Goal: Communication & Community: Answer question/provide support

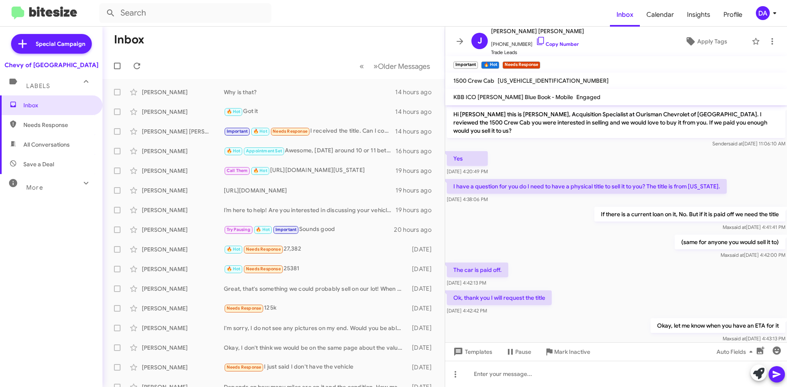
scroll to position [130, 0]
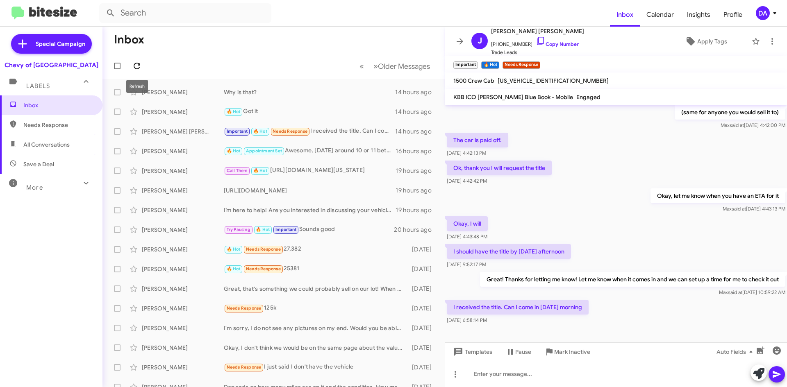
click at [134, 64] on icon at bounding box center [137, 66] width 10 height 10
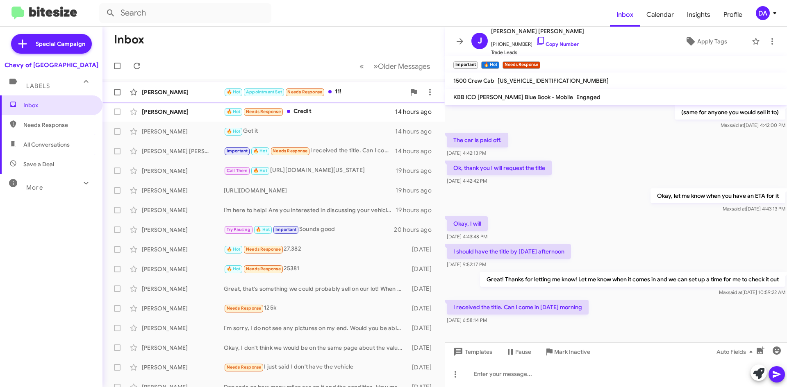
click at [200, 92] on div "[PERSON_NAME]" at bounding box center [183, 92] width 82 height 8
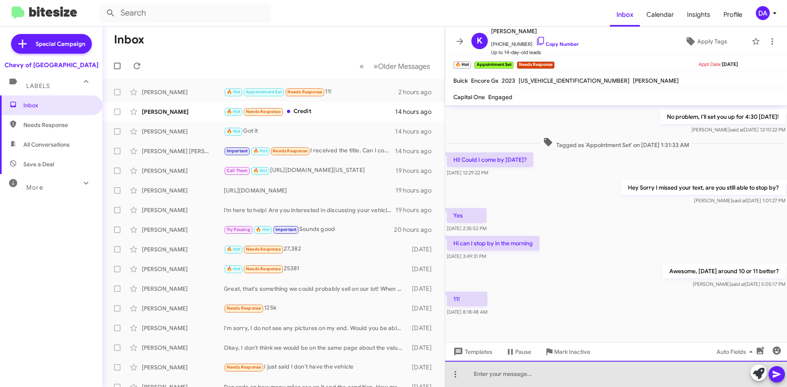
click at [546, 374] on div at bounding box center [616, 374] width 342 height 26
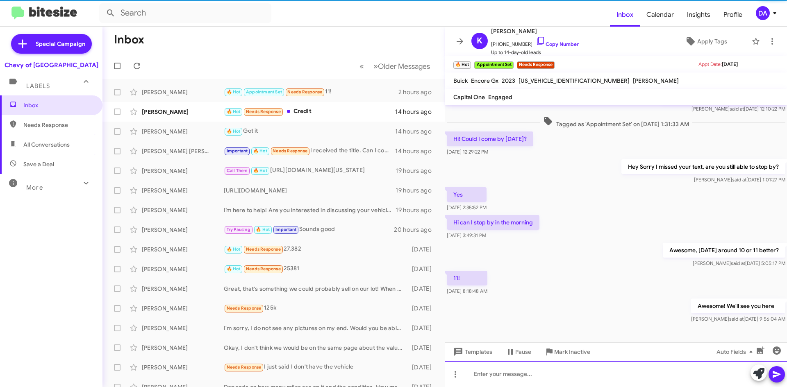
scroll to position [147, 0]
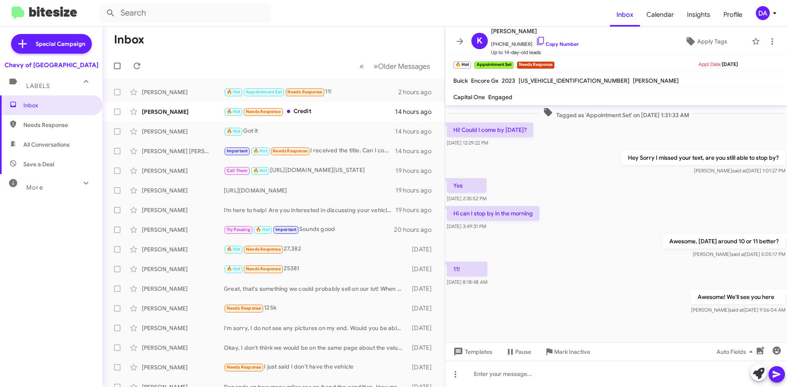
drag, startPoint x: 558, startPoint y: 43, endPoint x: 320, endPoint y: 61, distance: 238.7
click at [558, 43] on link "Copy Number" at bounding box center [556, 44] width 43 height 6
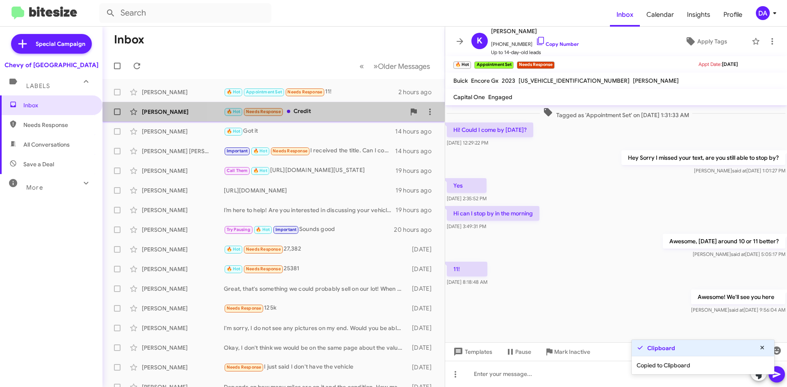
click at [283, 113] on span "Needs Response" at bounding box center [263, 110] width 40 height 7
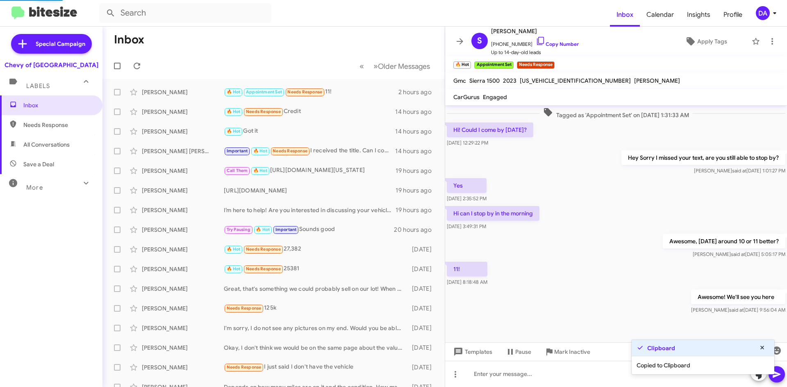
scroll to position [168, 0]
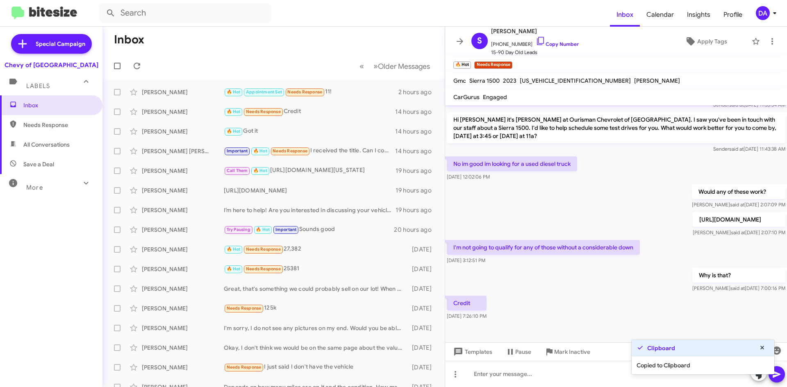
click at [553, 284] on div "Why is that? [PERSON_NAME] said at [DATE] 7:00:16 PM" at bounding box center [616, 280] width 342 height 28
click at [576, 349] on span "Mark Inactive" at bounding box center [572, 352] width 36 height 15
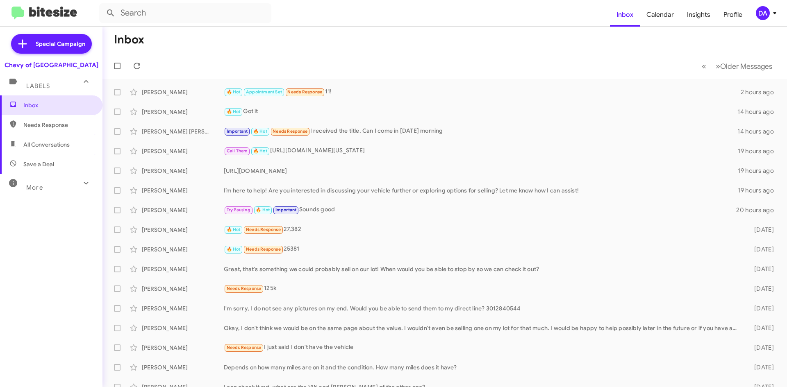
click at [59, 351] on div "Special Campaign Chevy of Rockville Labels Inbox Needs Response All Conversatio…" at bounding box center [51, 205] width 102 height 357
click at [440, 11] on form at bounding box center [354, 13] width 510 height 20
click at [83, 352] on div "Special Campaign Chevy of Rockville Labels Inbox Needs Response All Conversatio…" at bounding box center [51, 205] width 102 height 357
click at [38, 344] on div "Special Campaign Chevy of Rockville Labels Inbox Needs Response All Conversatio…" at bounding box center [51, 205] width 102 height 357
click at [181, 91] on div "[PERSON_NAME]" at bounding box center [183, 92] width 82 height 8
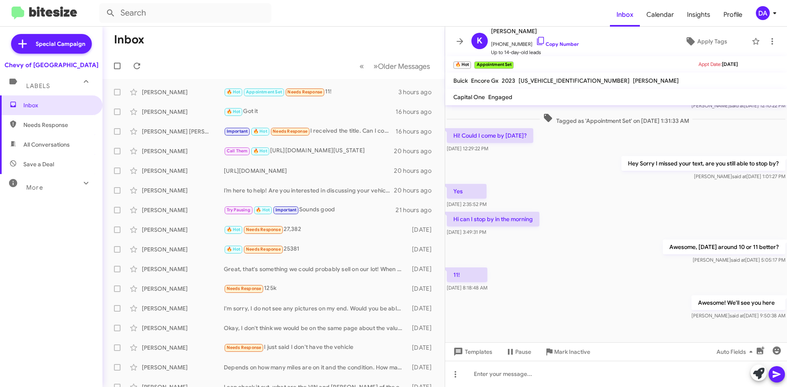
scroll to position [147, 0]
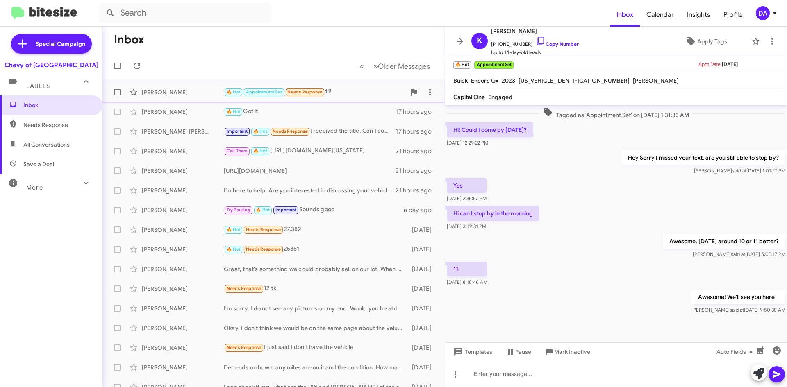
click at [164, 95] on div "[PERSON_NAME]" at bounding box center [183, 92] width 82 height 8
click at [557, 353] on span "Mark Inactive" at bounding box center [572, 352] width 36 height 15
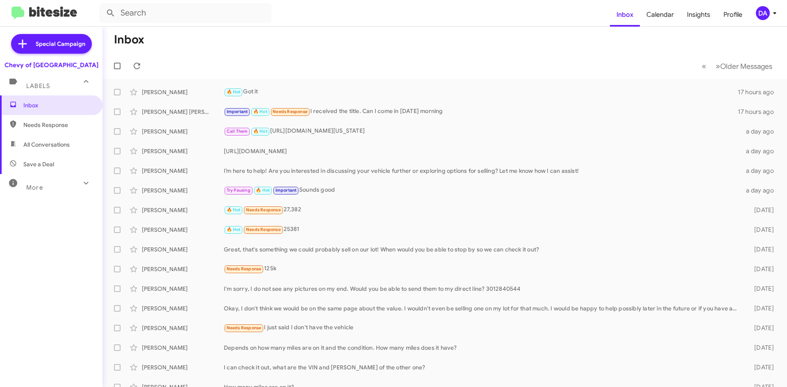
click at [82, 359] on div "Special Campaign Chevy of Rockville Labels Inbox Needs Response All Conversatio…" at bounding box center [51, 205] width 102 height 357
click at [7, 241] on div "Inbox Needs Response All Conversations Save a Deal More Important 🔥 Hot Appoint…" at bounding box center [51, 211] width 102 height 232
click at [138, 69] on icon at bounding box center [137, 66] width 10 height 10
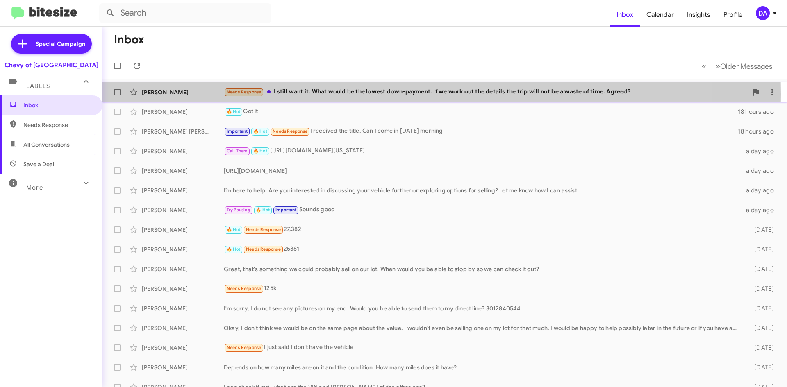
click at [278, 94] on div "Needs Response I still want it. What would be the lowest down-payment. If we wo…" at bounding box center [486, 91] width 524 height 9
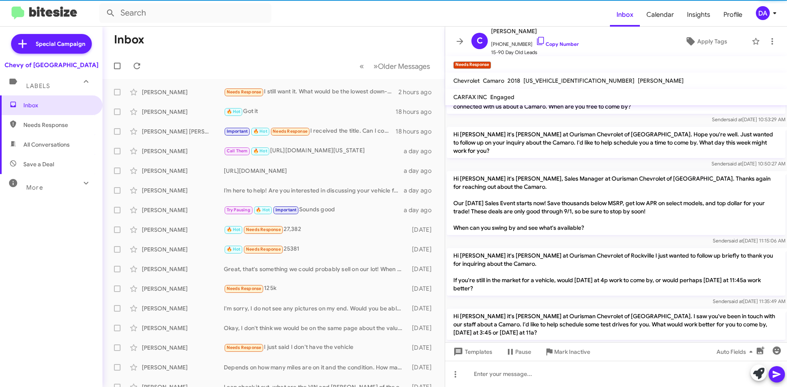
scroll to position [65, 0]
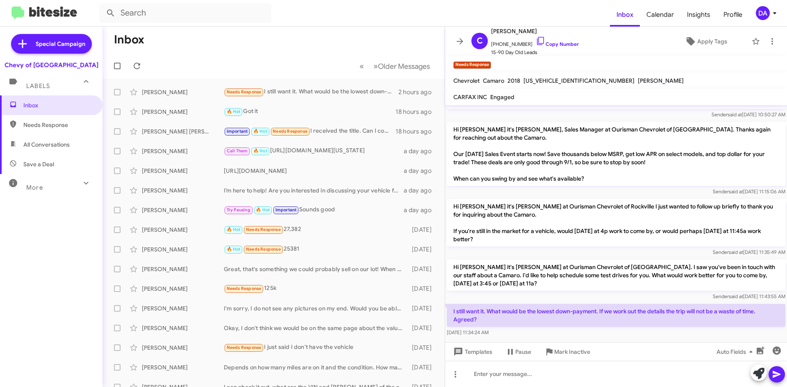
drag, startPoint x: 552, startPoint y: 45, endPoint x: 464, endPoint y: 52, distance: 88.0
click at [552, 45] on link "Copy Number" at bounding box center [556, 44] width 43 height 6
click at [270, 124] on div "[PERSON_NAME] [PERSON_NAME] Important 🔥 Hot Needs Response I received the title…" at bounding box center [273, 131] width 329 height 16
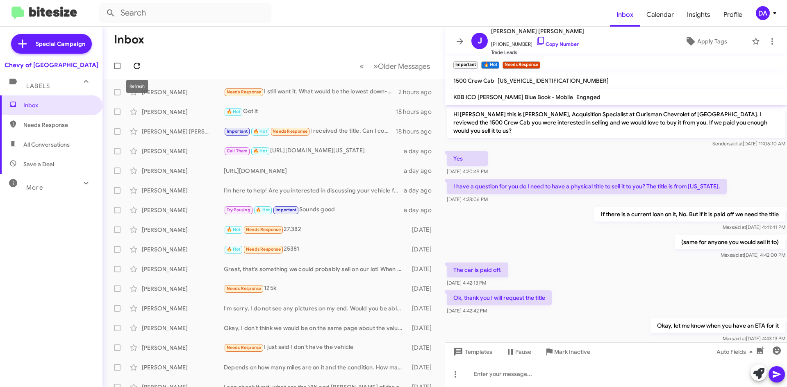
click at [140, 67] on icon at bounding box center [137, 66] width 10 height 10
